Goal: Navigation & Orientation: Find specific page/section

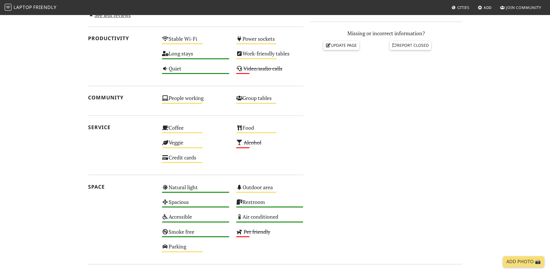
scroll to position [320, 0]
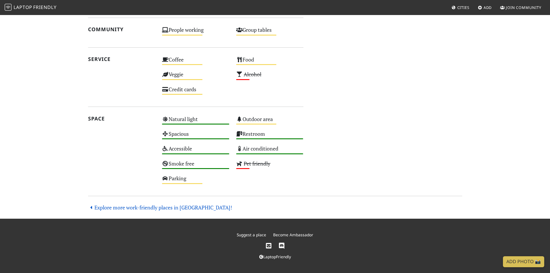
click at [159, 207] on link "Explore more work-friendly places in [GEOGRAPHIC_DATA]!" at bounding box center [160, 207] width 144 height 7
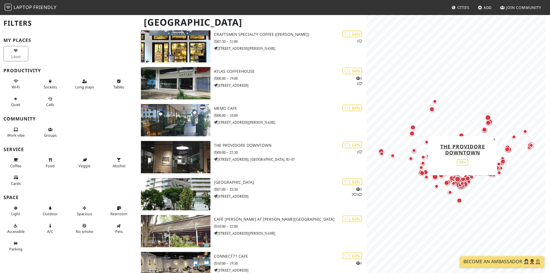
scroll to position [3896, 0]
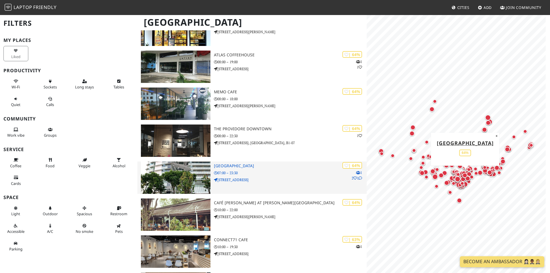
click at [232, 165] on h3 "[GEOGRAPHIC_DATA]" at bounding box center [290, 165] width 153 height 5
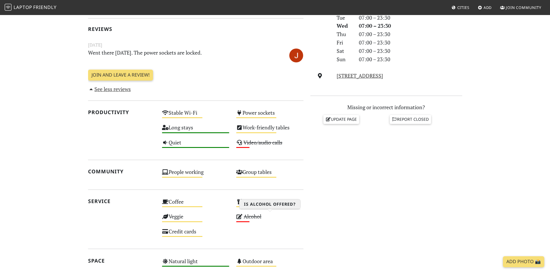
scroll to position [144, 0]
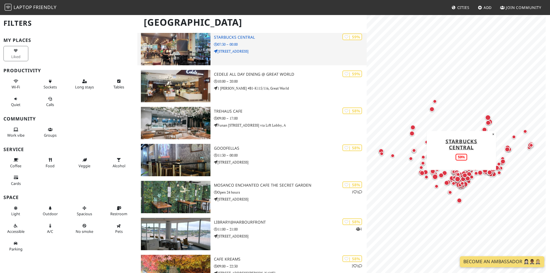
scroll to position [5137, 0]
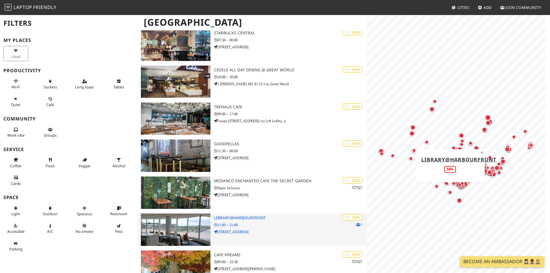
click at [234, 218] on h3 "library@harbourfront" at bounding box center [290, 217] width 153 height 5
